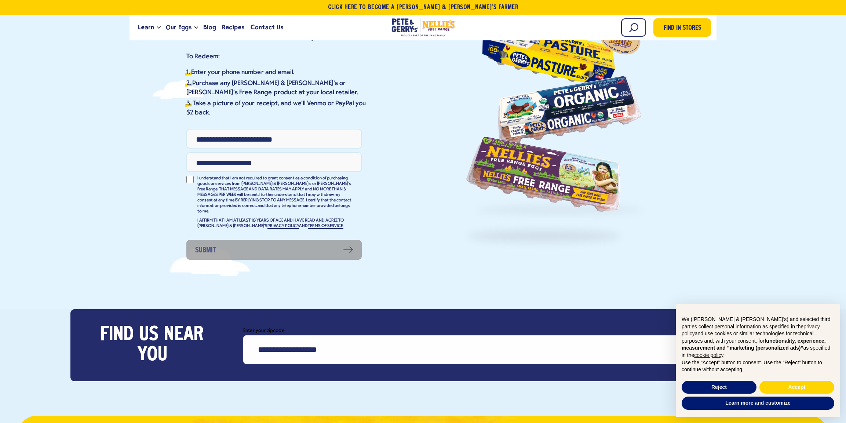
scroll to position [87, 0]
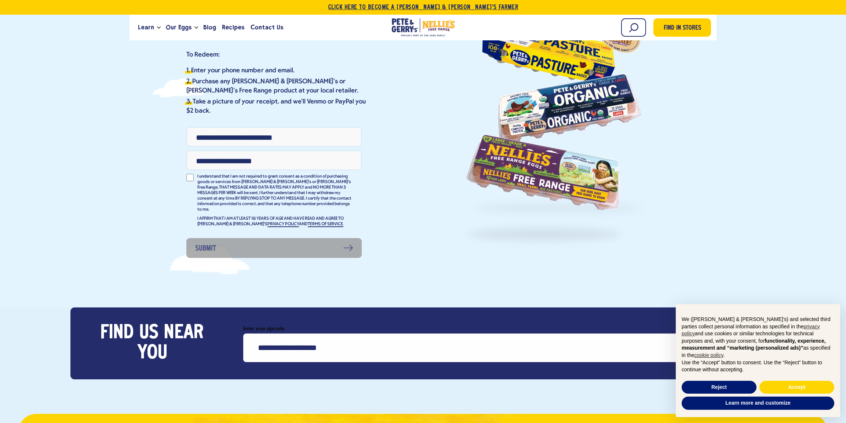
click at [448, 8] on link "Click Here To Become a [PERSON_NAME] & [PERSON_NAME]’s Farmer" at bounding box center [423, 7] width 846 height 15
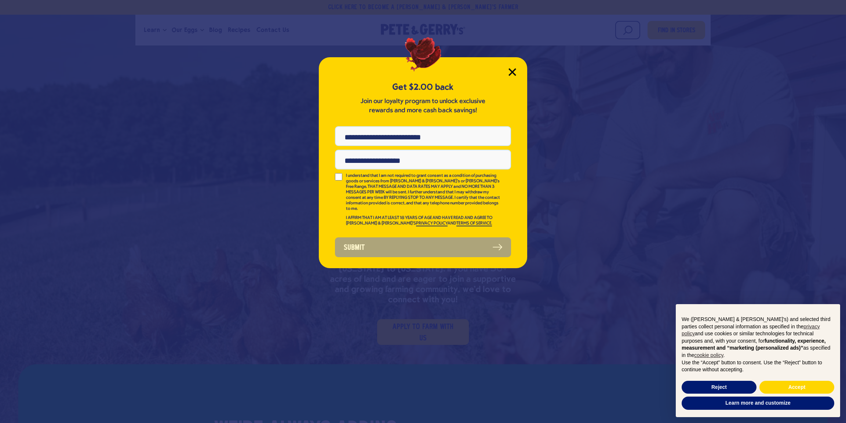
click at [515, 71] on icon "Close Modal" at bounding box center [512, 72] width 8 height 8
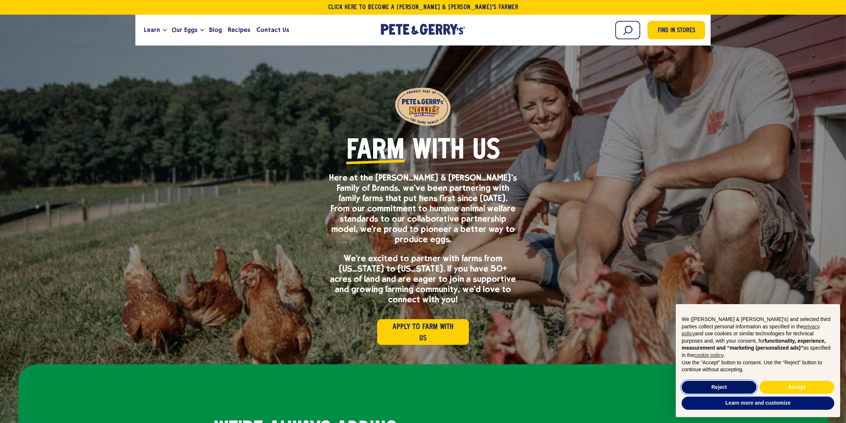
click at [752, 384] on button "Reject" at bounding box center [718, 387] width 75 height 13
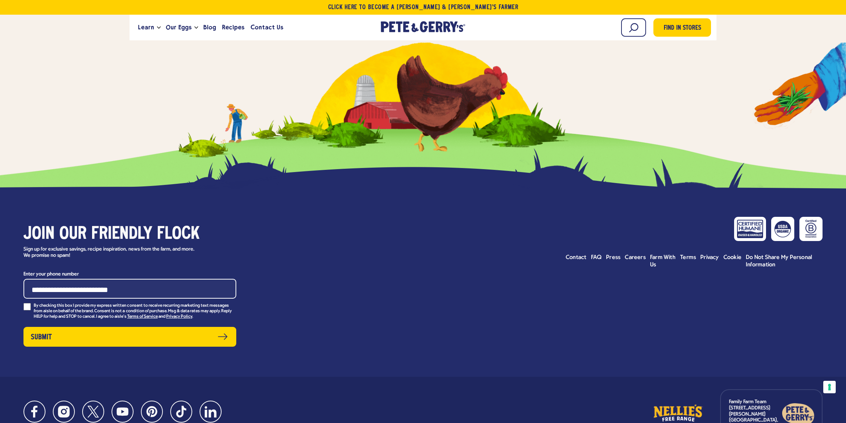
scroll to position [2885, 0]
